Goal: Navigation & Orientation: Find specific page/section

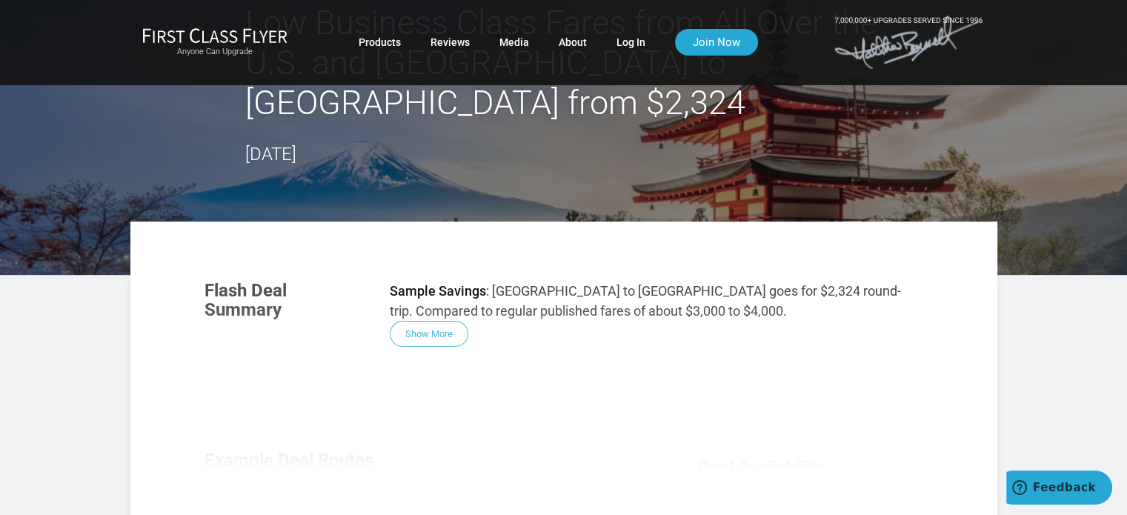
scroll to position [73, 0]
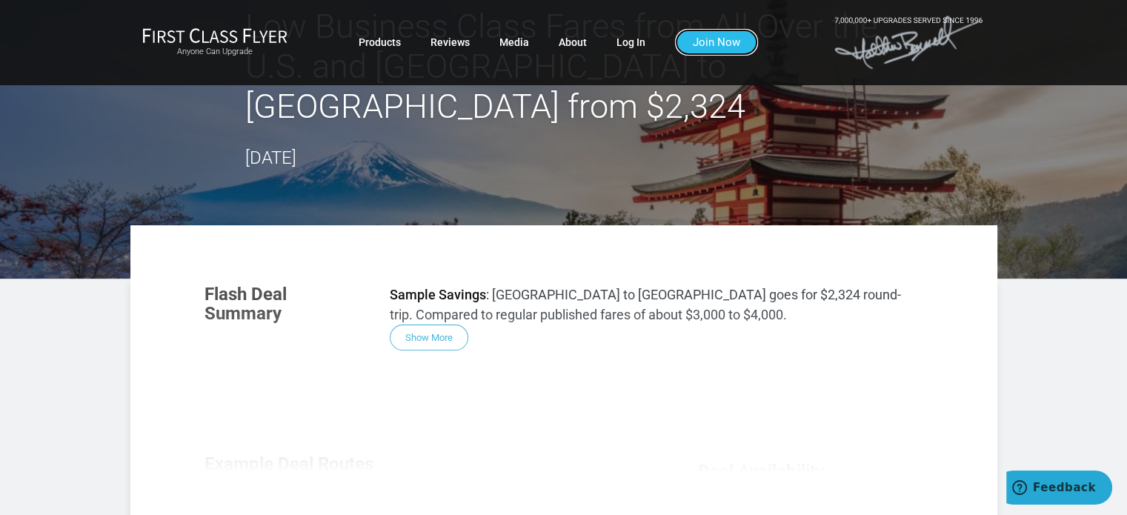
click at [723, 50] on link "Join Now" at bounding box center [716, 42] width 83 height 27
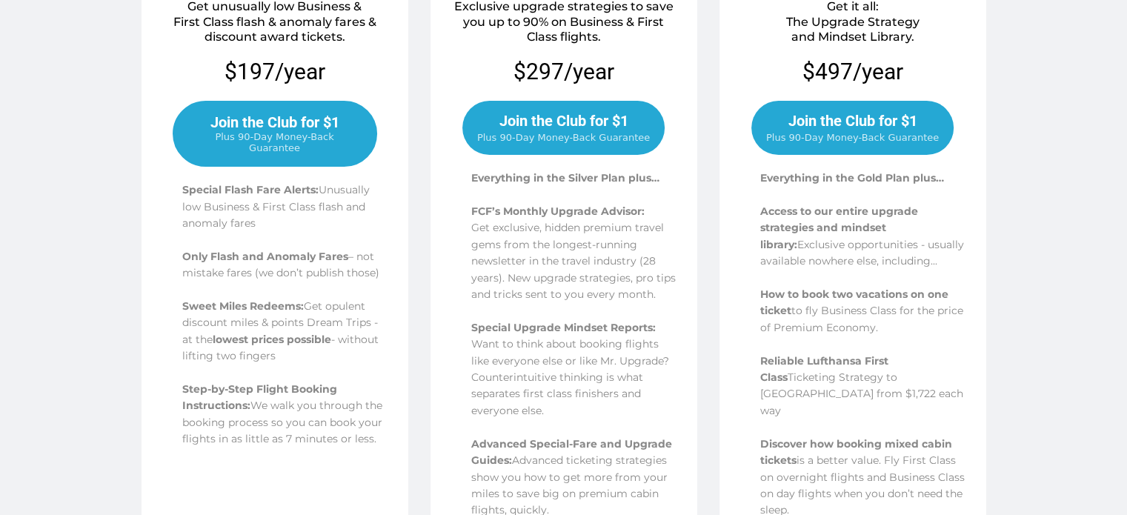
scroll to position [418, 0]
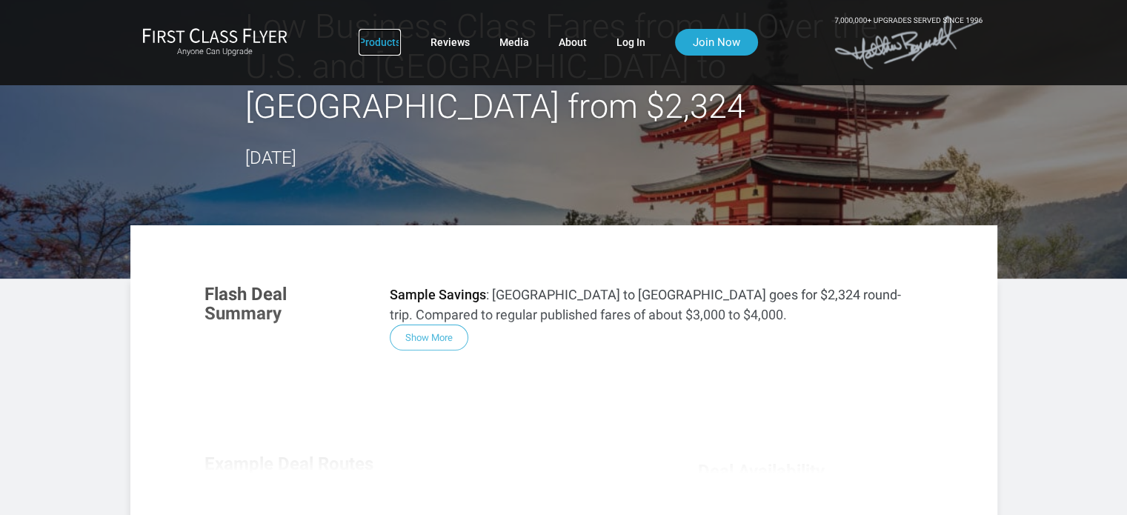
click at [380, 46] on link "Products" at bounding box center [380, 42] width 42 height 27
